Goal: Information Seeking & Learning: Learn about a topic

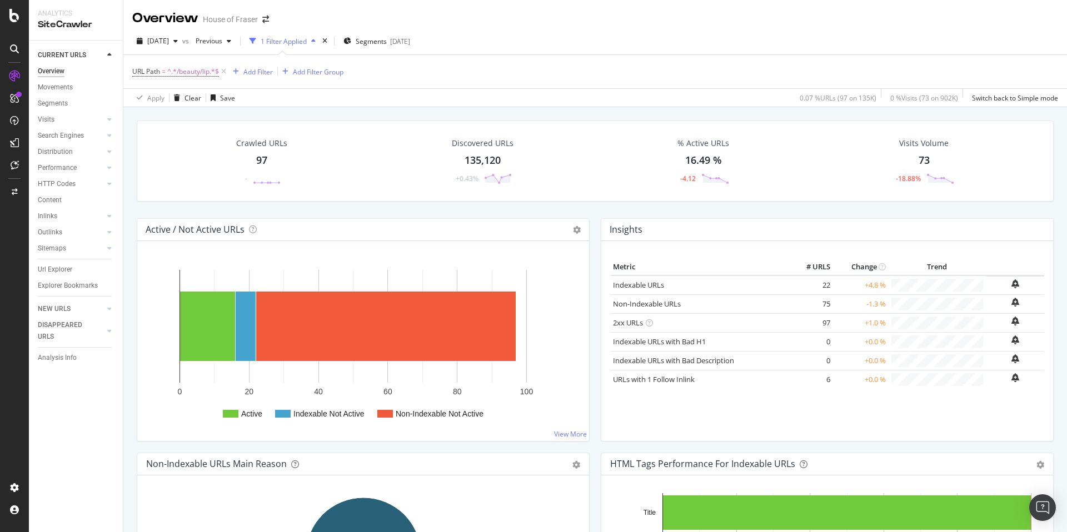
click at [223, 71] on icon at bounding box center [223, 71] width 9 height 11
click at [293, 71] on div "Add Filter Group" at bounding box center [318, 71] width 51 height 9
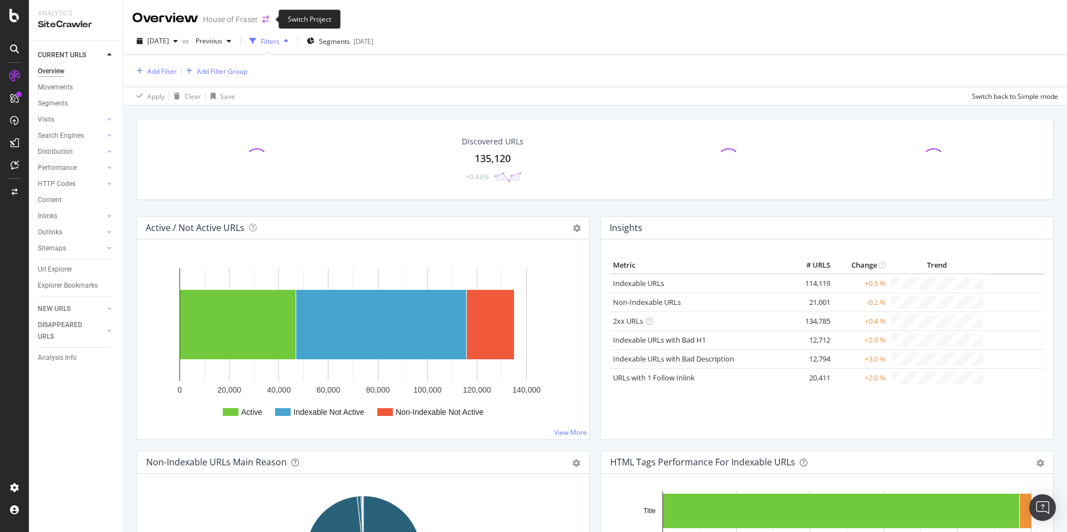
click at [267, 21] on icon "arrow-right-arrow-left" at bounding box center [265, 20] width 7 height 8
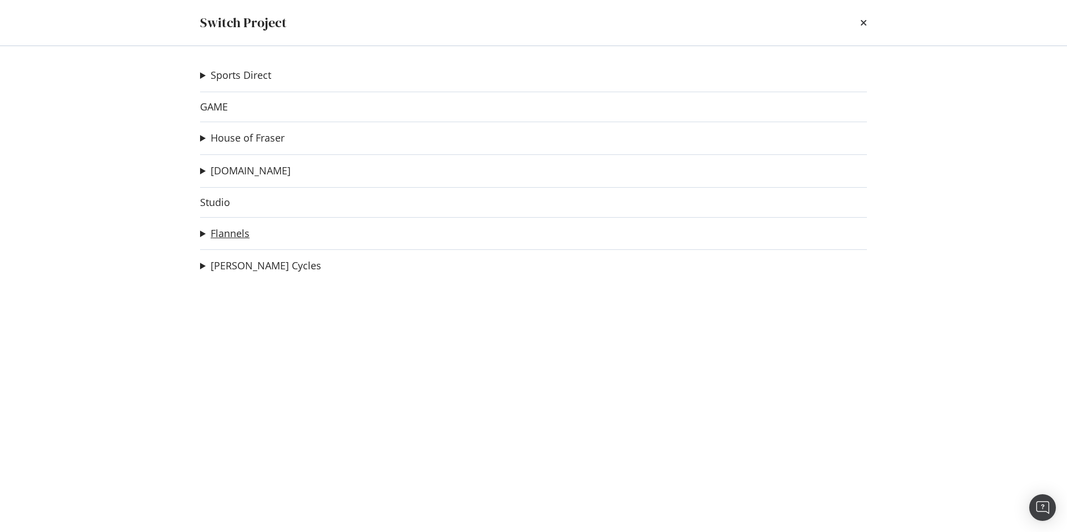
click at [216, 236] on link "Flannels" at bounding box center [230, 234] width 39 height 12
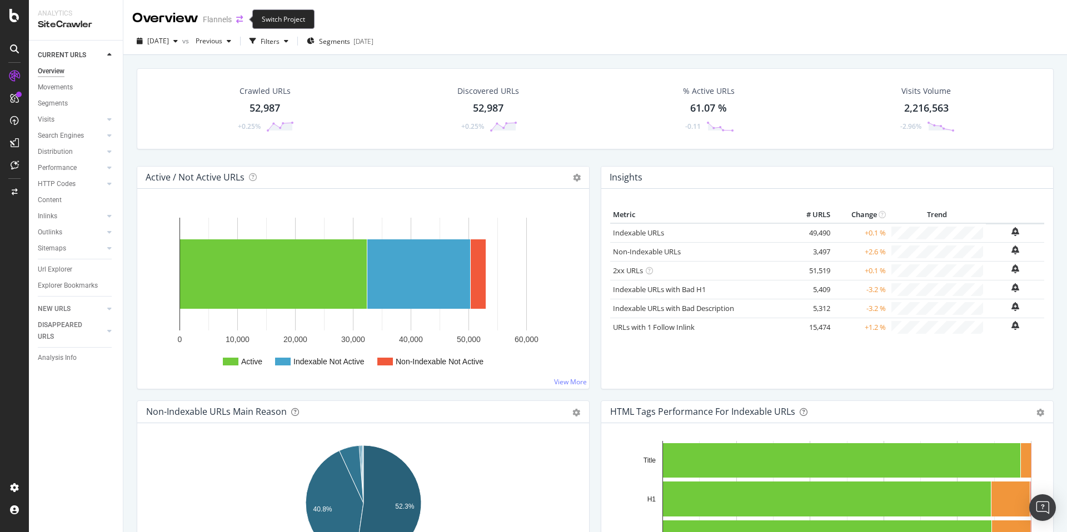
click at [242, 21] on icon "arrow-right-arrow-left" at bounding box center [239, 20] width 7 height 8
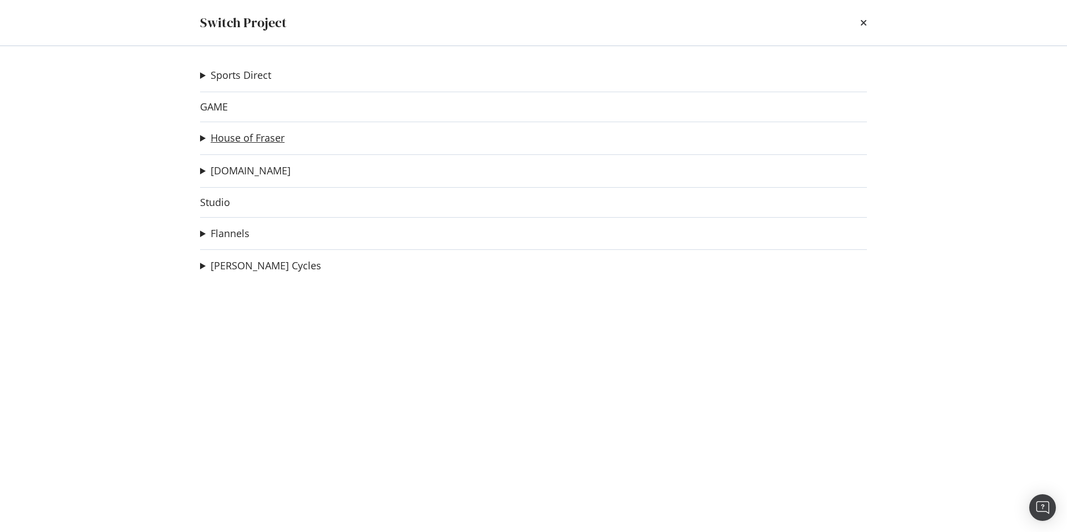
click at [241, 138] on link "House of Fraser" at bounding box center [248, 138] width 74 height 12
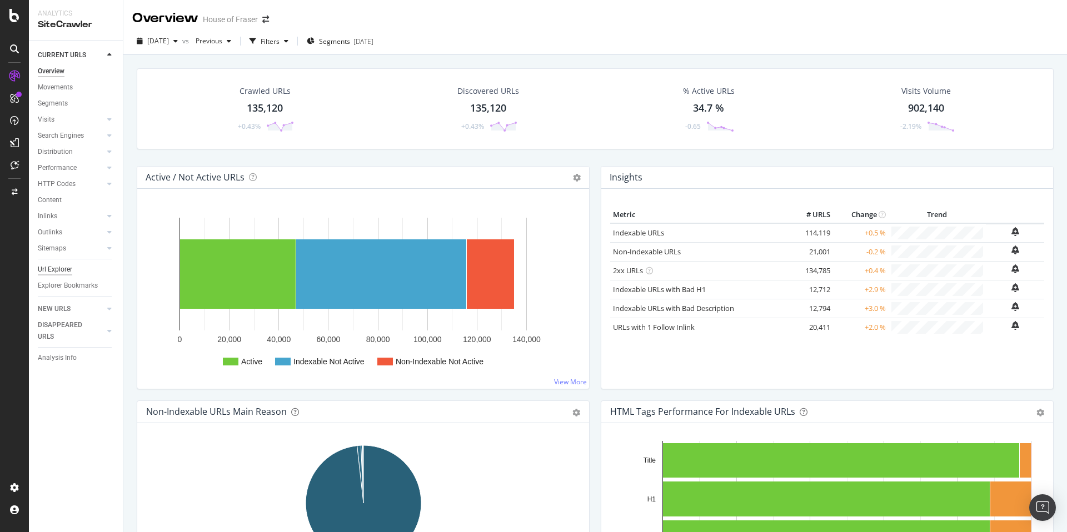
click at [57, 266] on div "Url Explorer" at bounding box center [55, 270] width 34 height 12
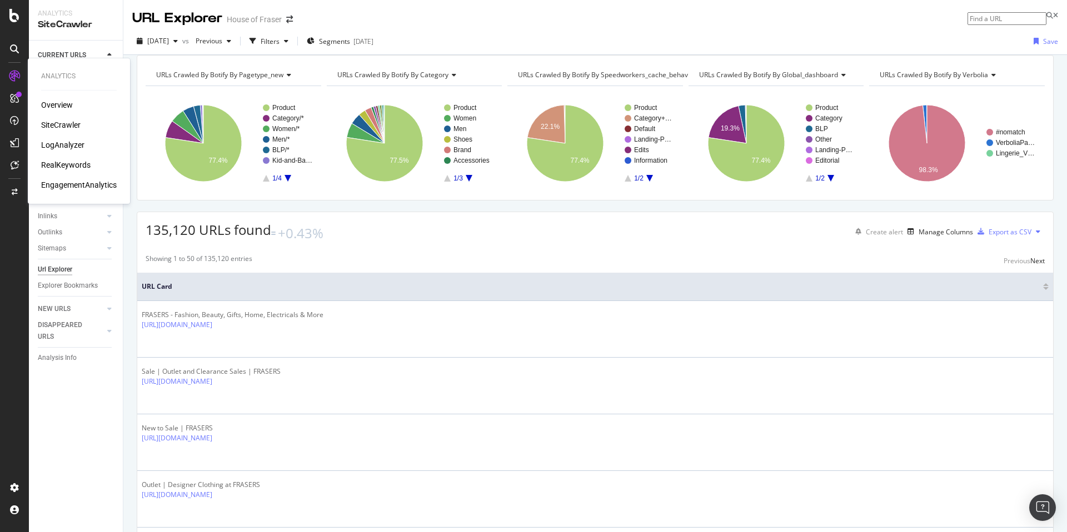
click at [63, 160] on div "RealKeywords" at bounding box center [65, 165] width 49 height 11
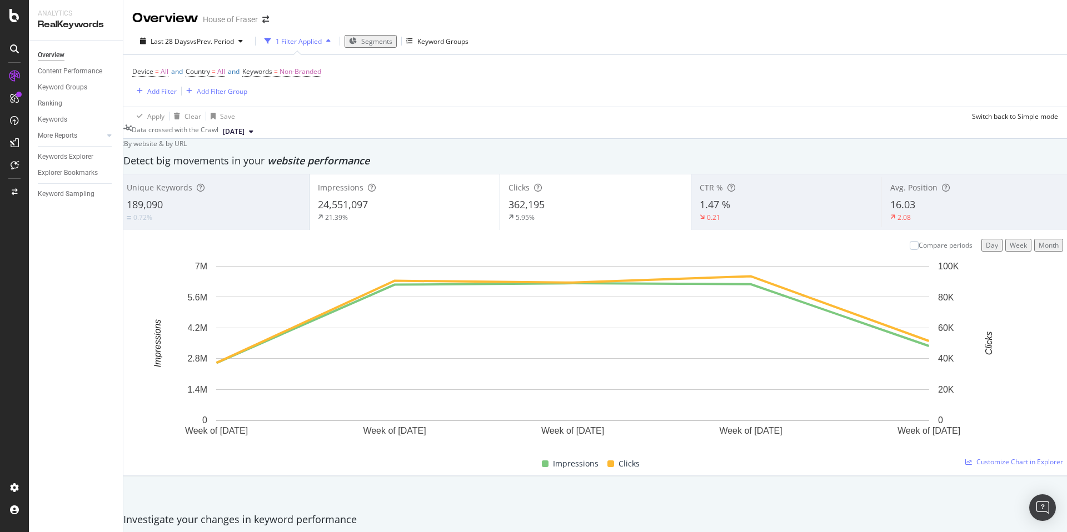
click at [80, 308] on div "Overview Content Performance Keyword Groups Ranking Keywords More Reports Count…" at bounding box center [76, 287] width 94 height 492
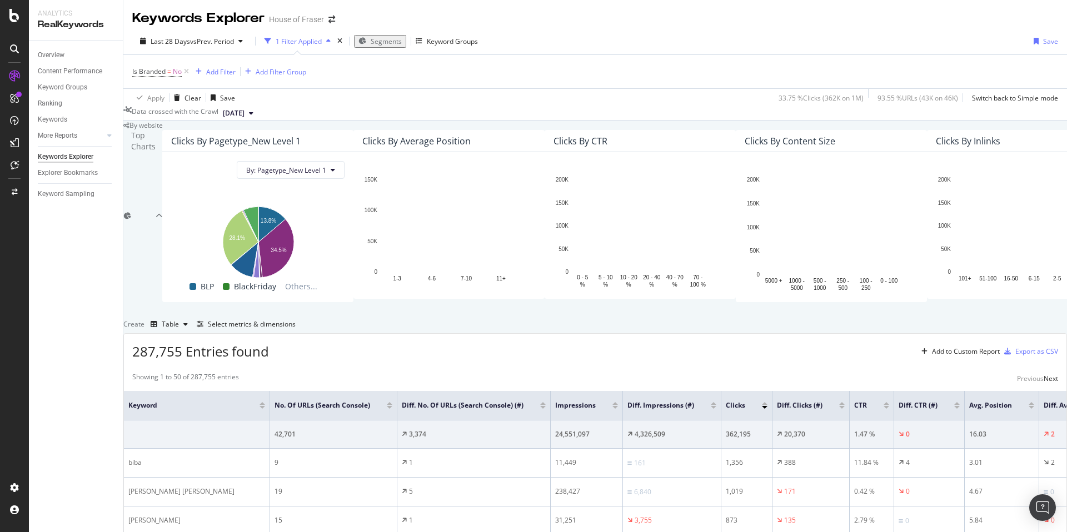
scroll to position [293, 0]
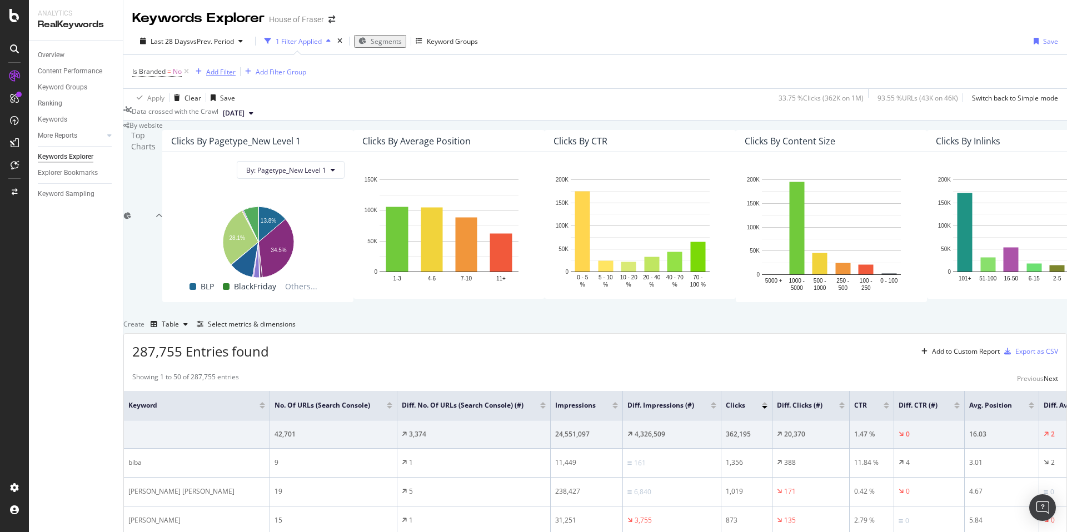
click at [226, 67] on div "Add Filter" at bounding box center [220, 71] width 29 height 9
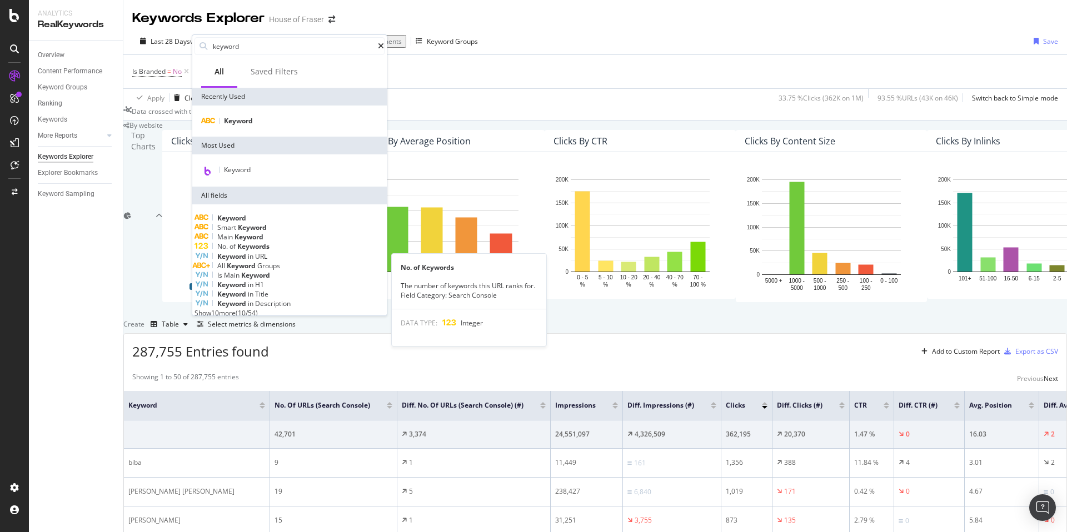
type input "keyword"
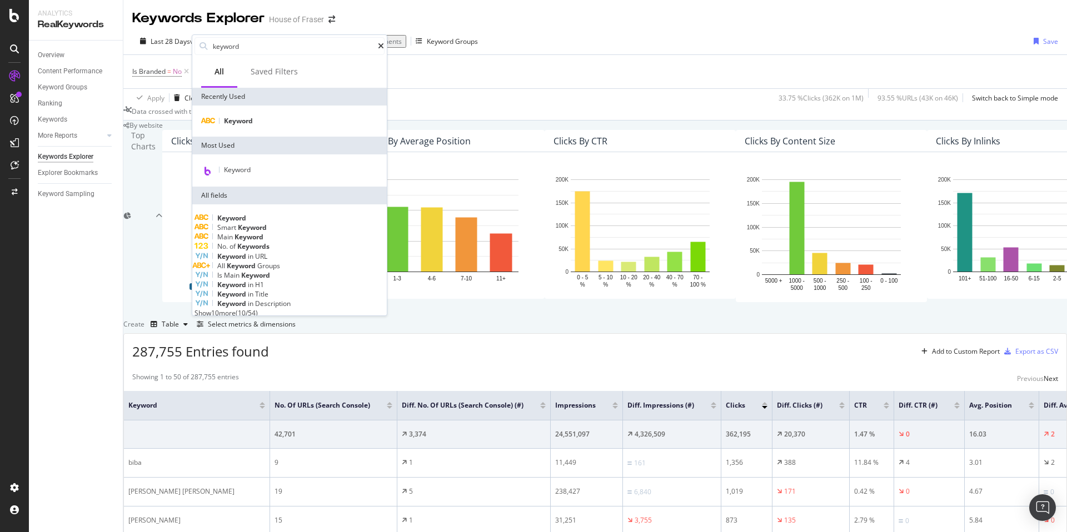
click at [262, 251] on span "Keywords" at bounding box center [253, 246] width 32 height 9
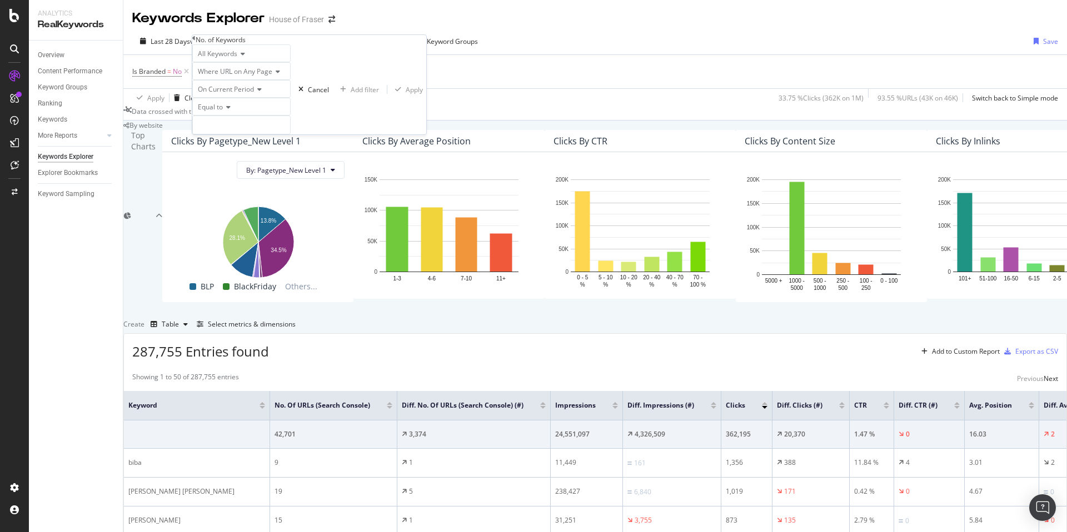
click at [196, 42] on icon at bounding box center [193, 38] width 3 height 7
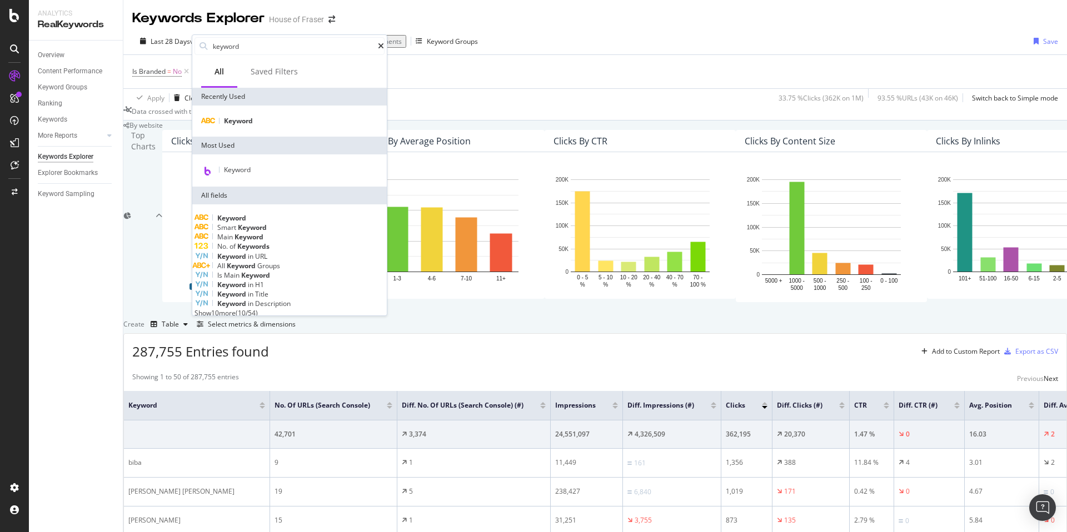
scroll to position [54, 0]
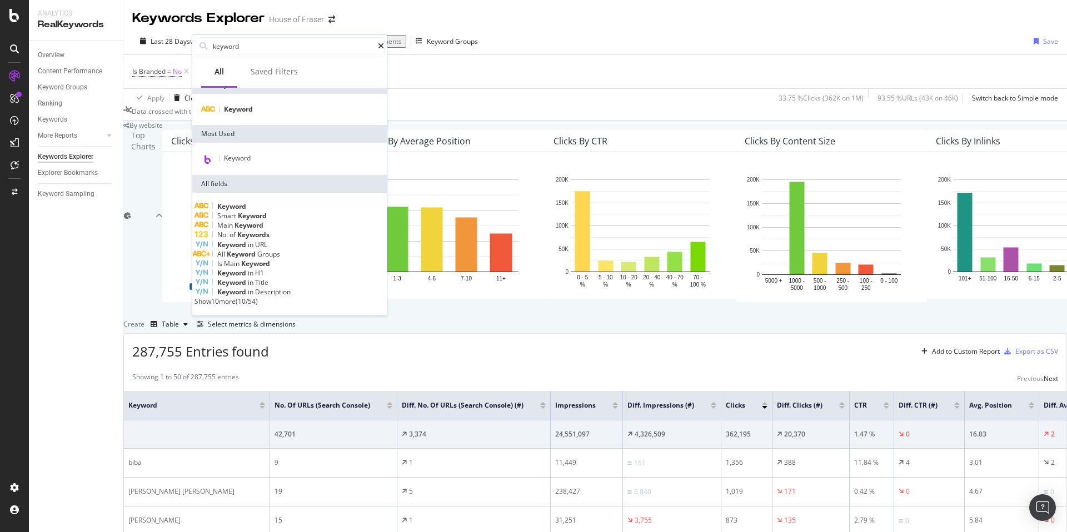
click at [236, 300] on span "Show 10 more" at bounding box center [215, 301] width 41 height 9
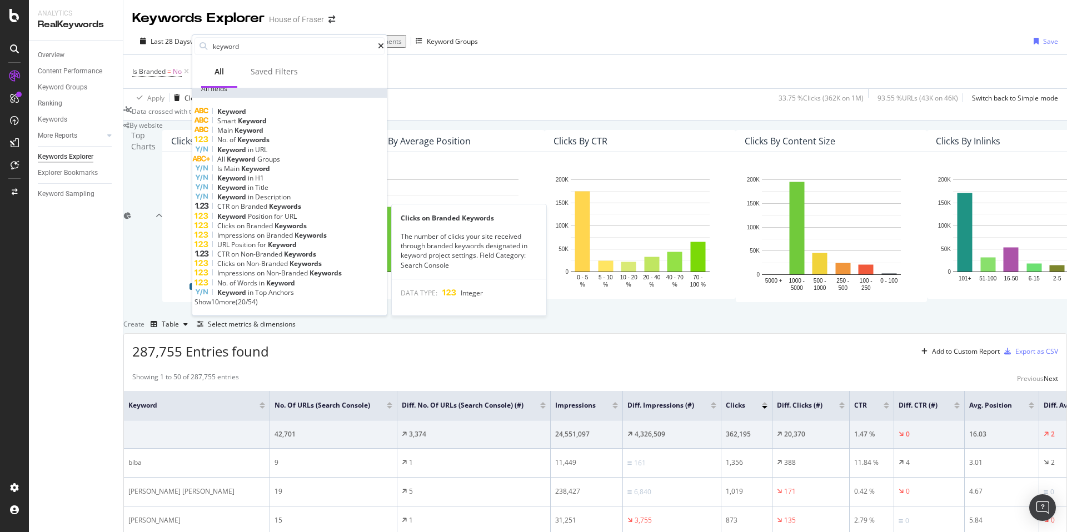
scroll to position [187, 0]
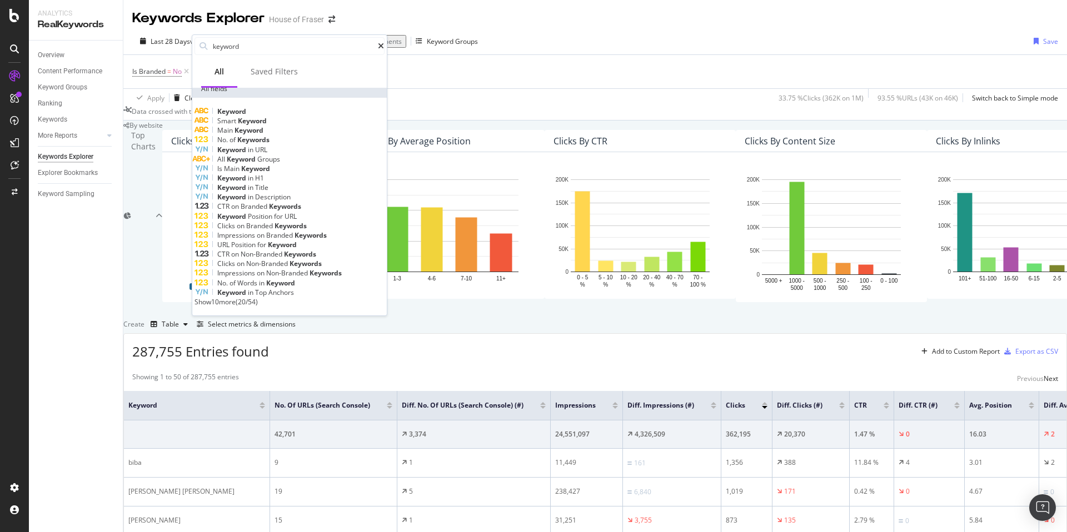
click at [237, 278] on span "of" at bounding box center [234, 282] width 8 height 9
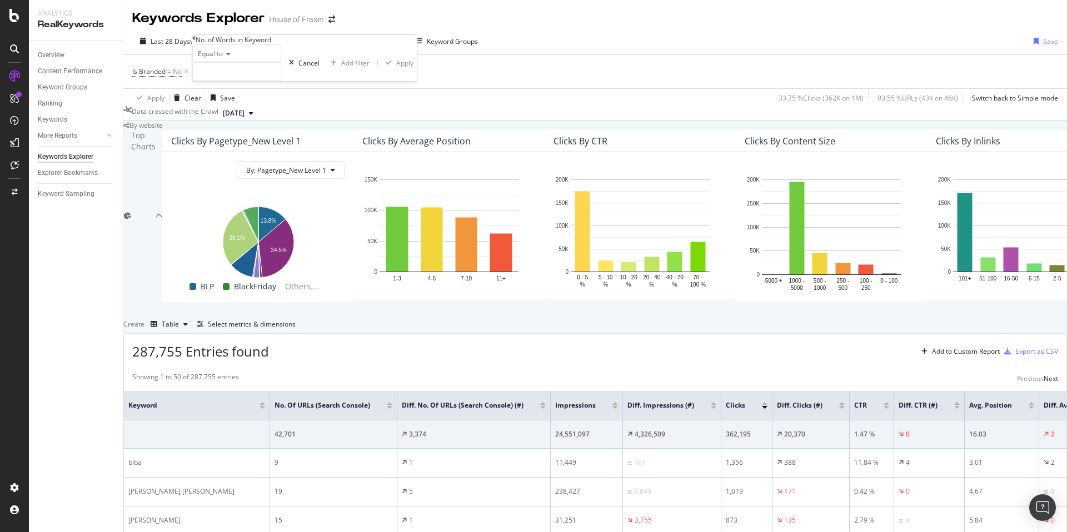
click at [210, 58] on span "Equal to" at bounding box center [210, 53] width 25 height 9
click at [222, 121] on div "Greater than" at bounding box center [237, 115] width 88 height 12
click at [218, 81] on input "number" at bounding box center [236, 71] width 89 height 19
type input "5"
click at [396, 68] on div "Apply" at bounding box center [404, 62] width 17 height 9
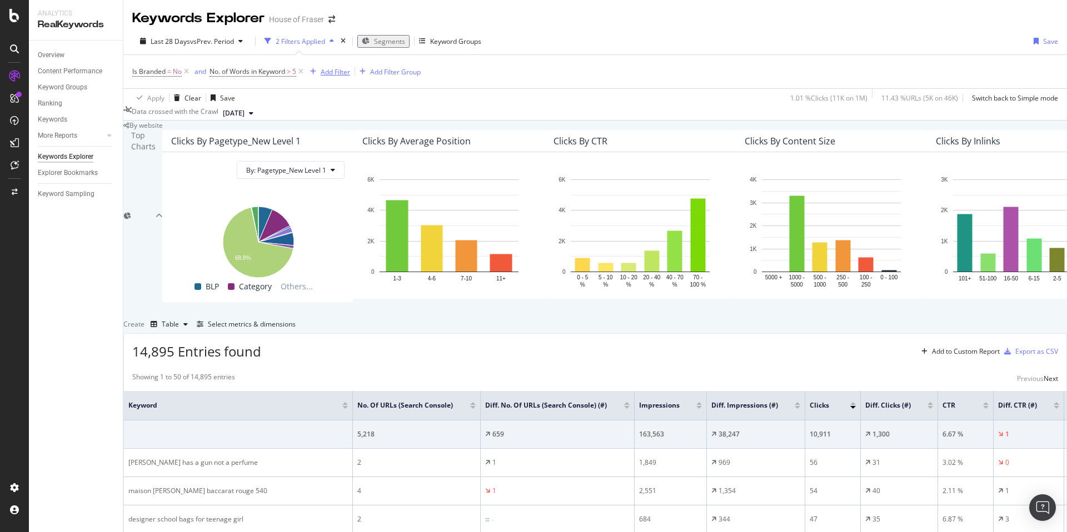
click at [343, 71] on div "Add Filter" at bounding box center [335, 71] width 29 height 9
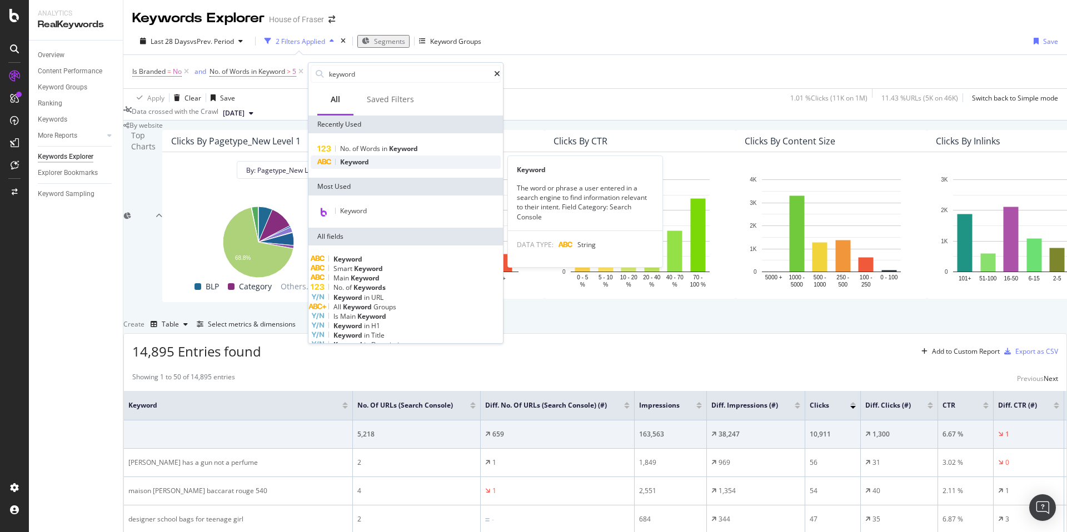
click at [358, 162] on span "Keyword" at bounding box center [354, 161] width 29 height 9
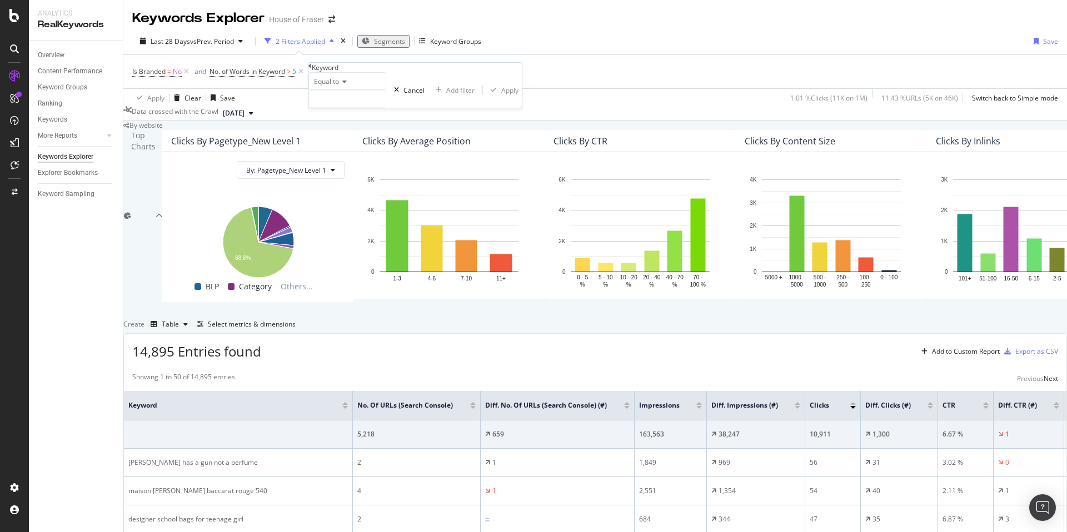
click at [343, 90] on div "Equal to" at bounding box center [347, 81] width 78 height 18
click at [339, 171] on span "Contains" at bounding box center [325, 166] width 27 height 9
click at [362, 107] on input "text" at bounding box center [347, 99] width 77 height 17
type input "dress"
click at [507, 95] on div "Apply" at bounding box center [515, 90] width 17 height 9
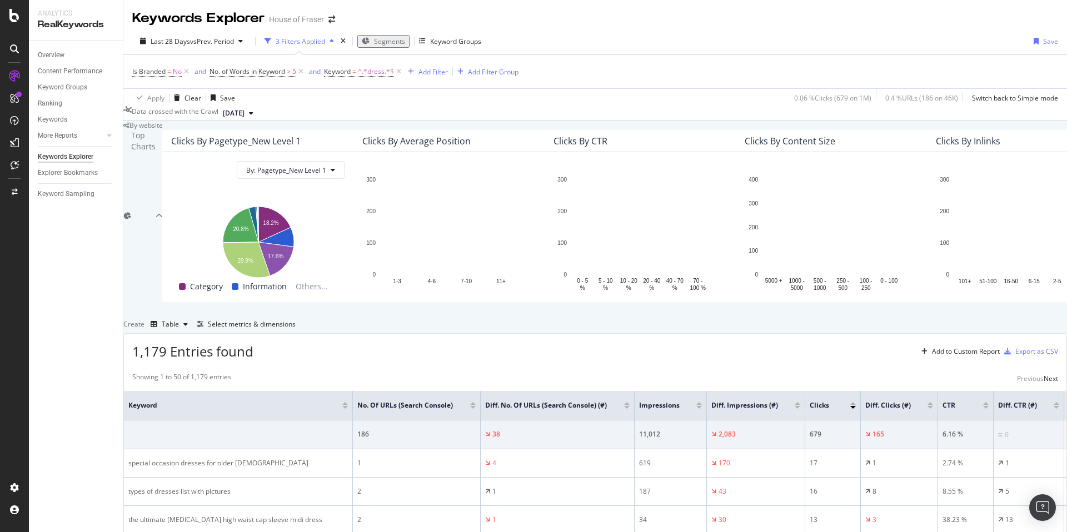
scroll to position [338, 0]
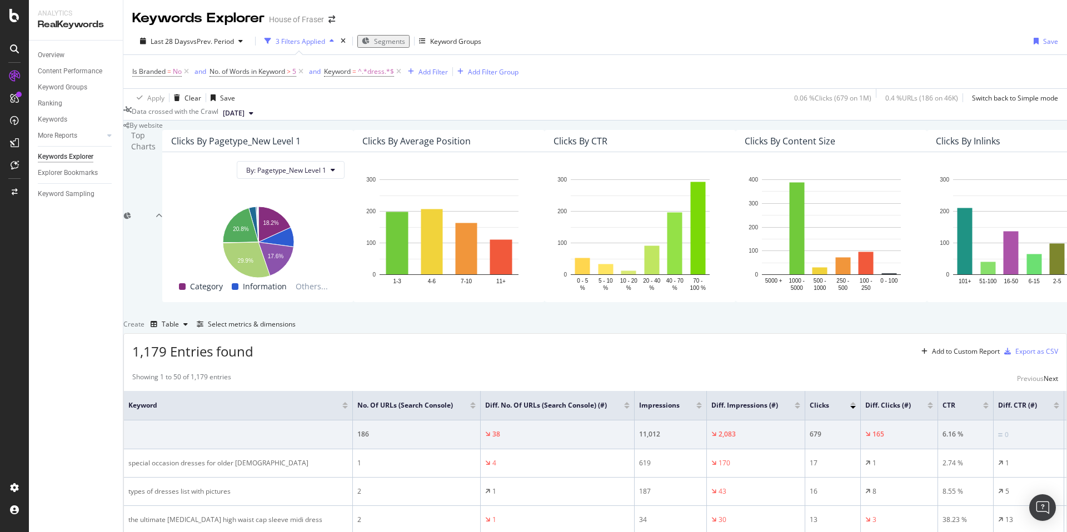
click at [702, 406] on div at bounding box center [699, 407] width 6 height 3
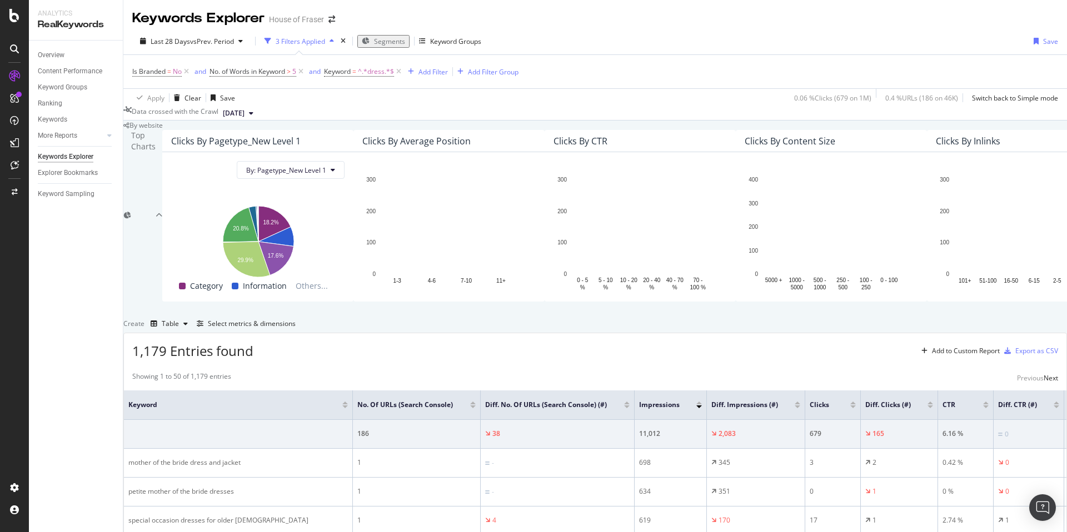
scroll to position [170, 0]
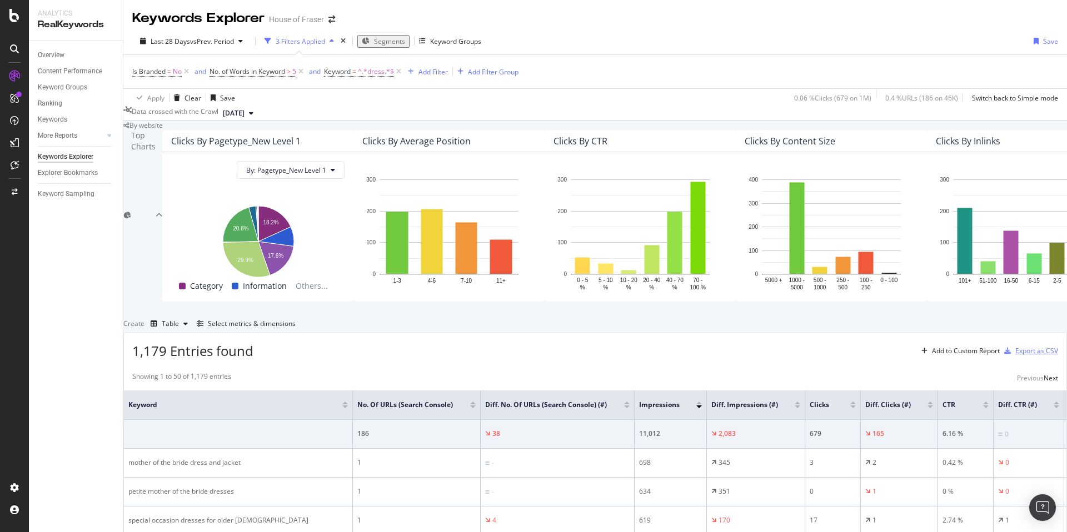
click at [1019, 346] on div "Export as CSV" at bounding box center [1036, 350] width 43 height 9
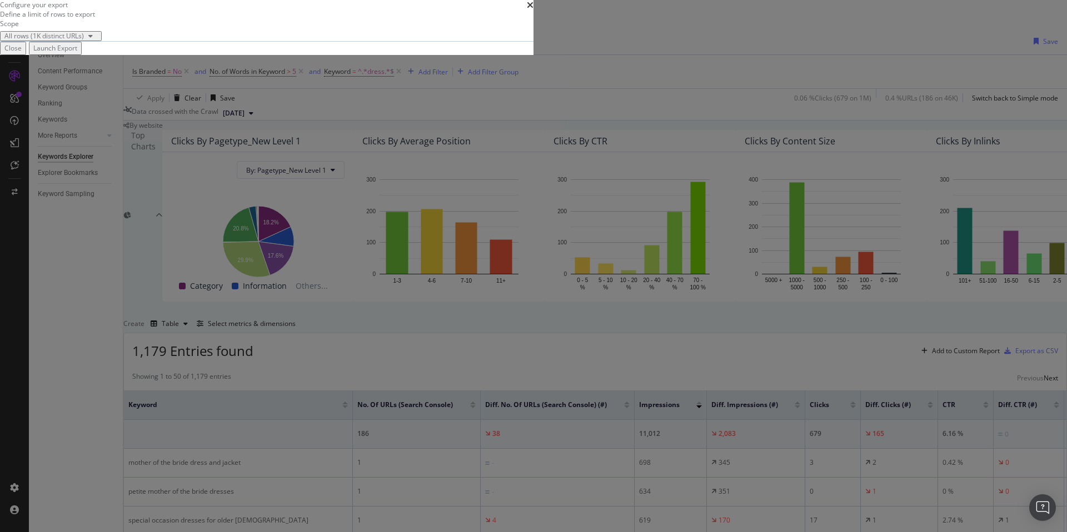
click at [77, 53] on div "Launch Export" at bounding box center [55, 47] width 44 height 9
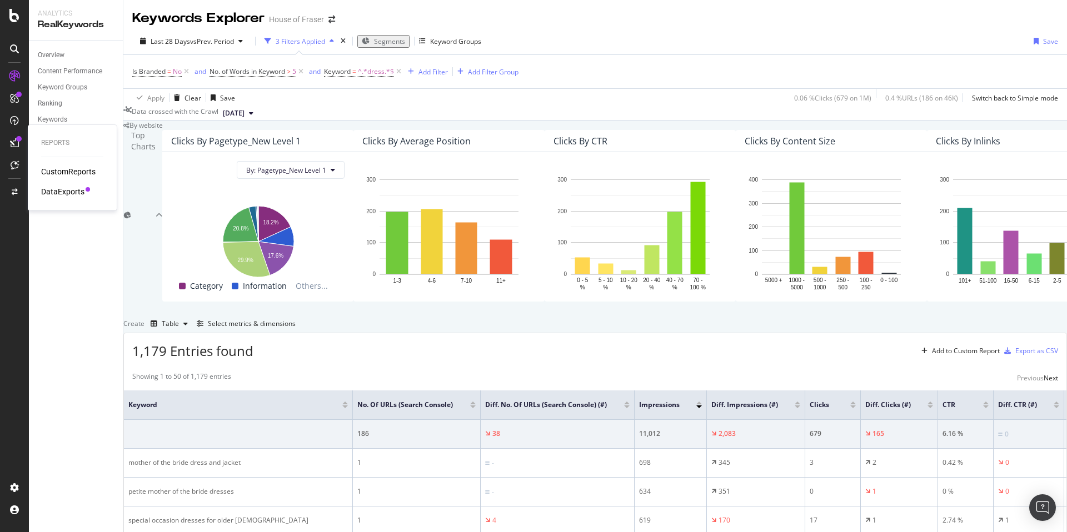
click at [58, 194] on div "DataExports" at bounding box center [62, 191] width 43 height 11
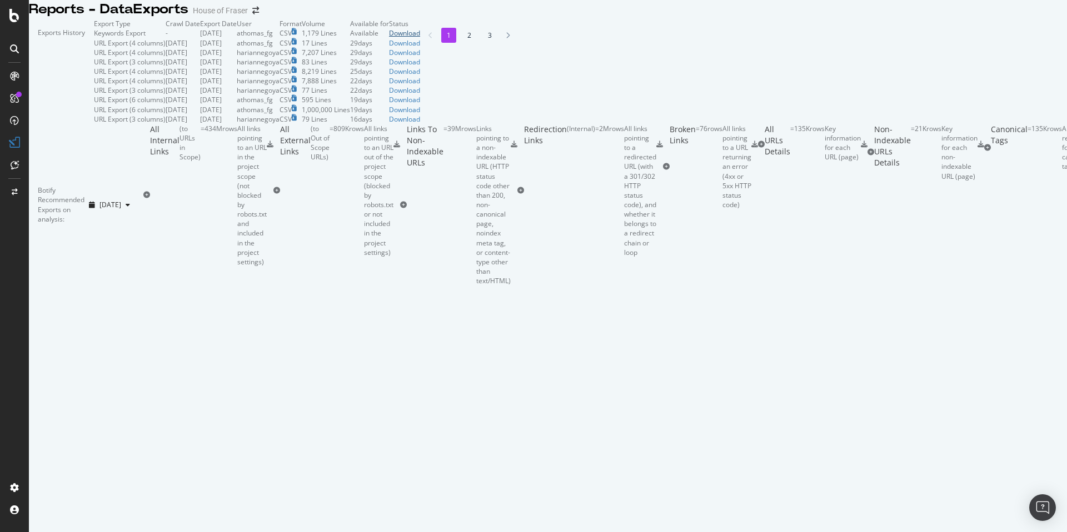
click at [420, 38] on div "Download" at bounding box center [404, 32] width 31 height 9
